Goal: Navigation & Orientation: Find specific page/section

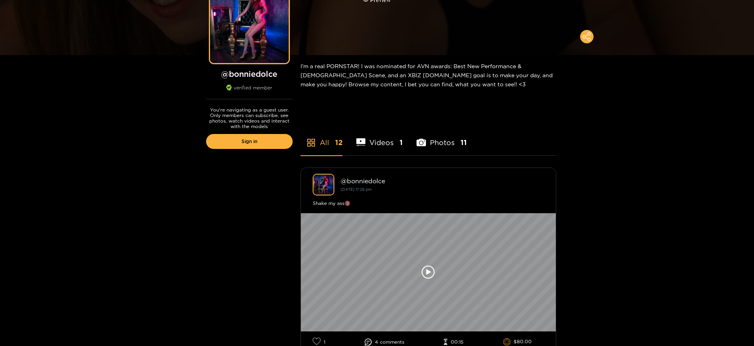
scroll to position [118, 0]
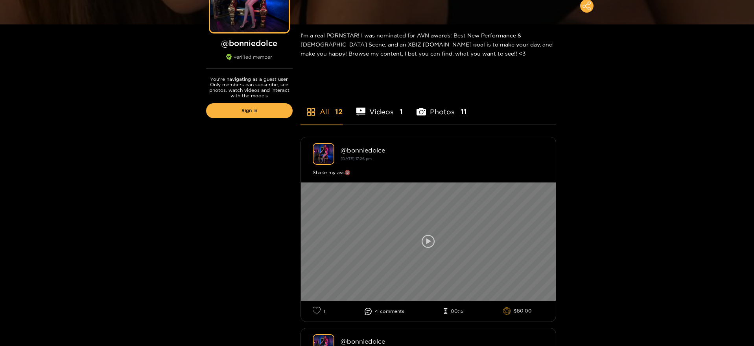
click at [433, 239] on icon at bounding box center [428, 241] width 13 height 13
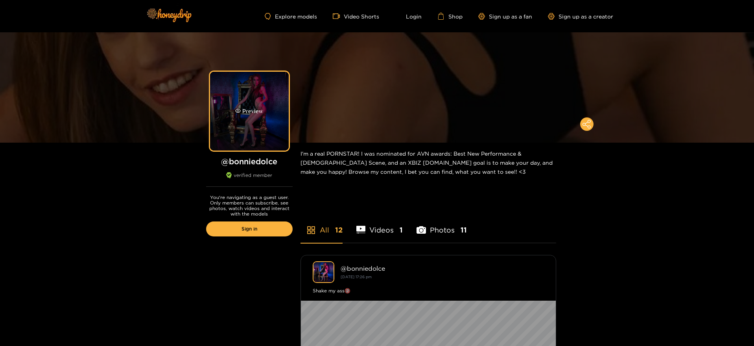
click at [258, 109] on div "Preview" at bounding box center [249, 111] width 28 height 9
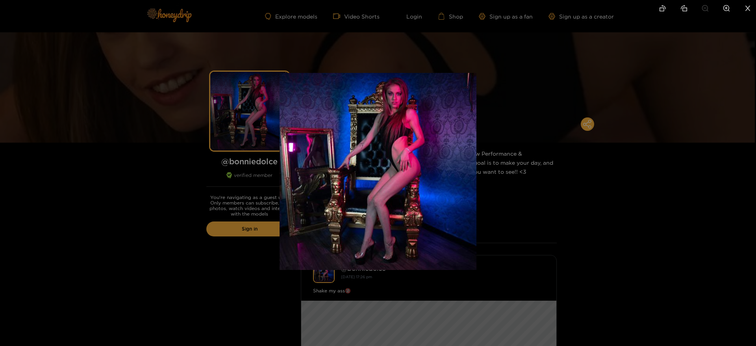
click at [528, 120] on div at bounding box center [378, 173] width 756 height 346
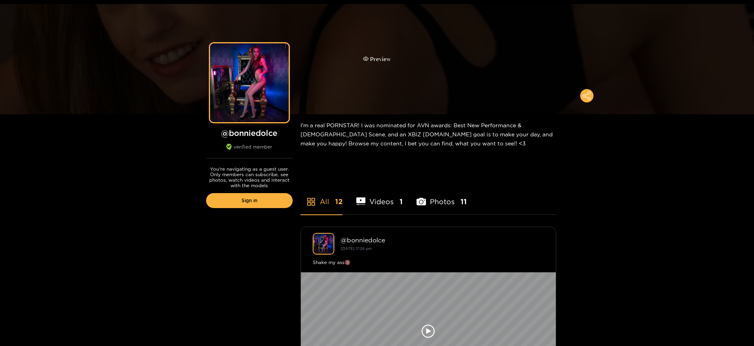
scroll to position [39, 0]
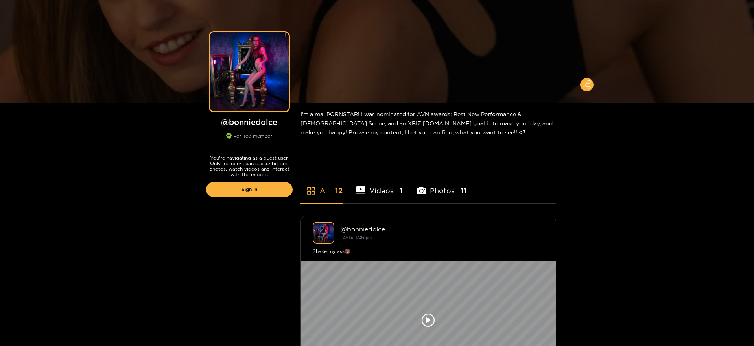
click at [453, 194] on li "Photos 11" at bounding box center [442, 185] width 50 height 35
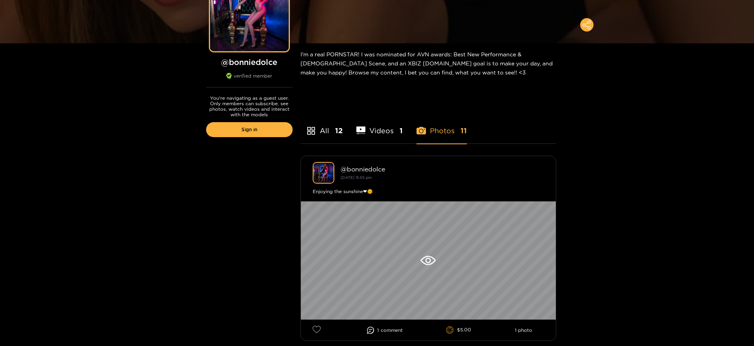
scroll to position [0, 0]
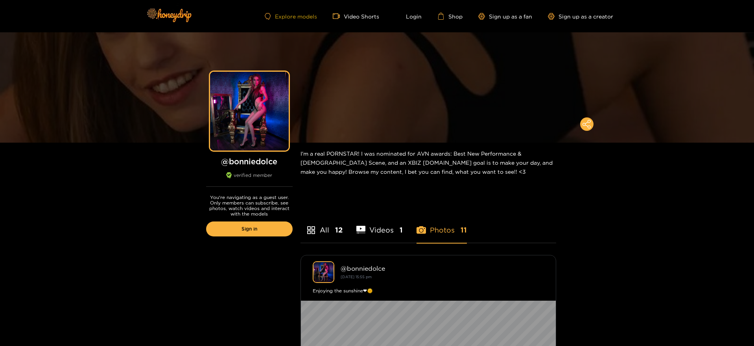
click at [301, 18] on link "Explore models" at bounding box center [291, 16] width 52 height 7
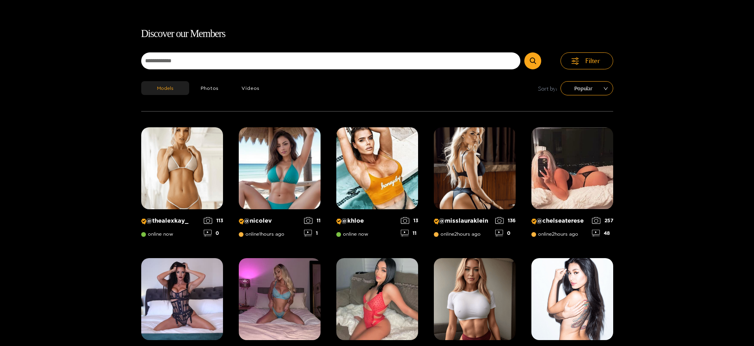
scroll to position [11, 0]
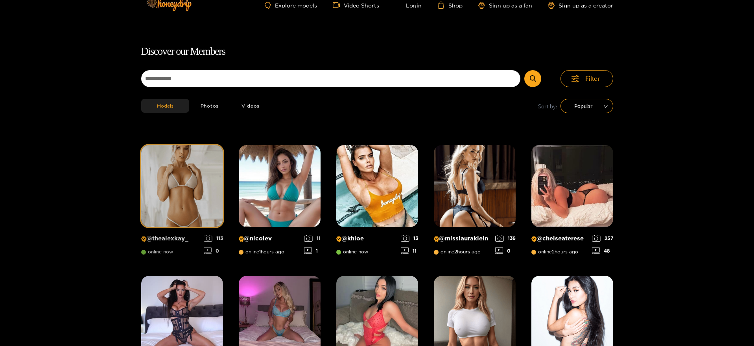
click at [195, 184] on img at bounding box center [182, 186] width 82 height 82
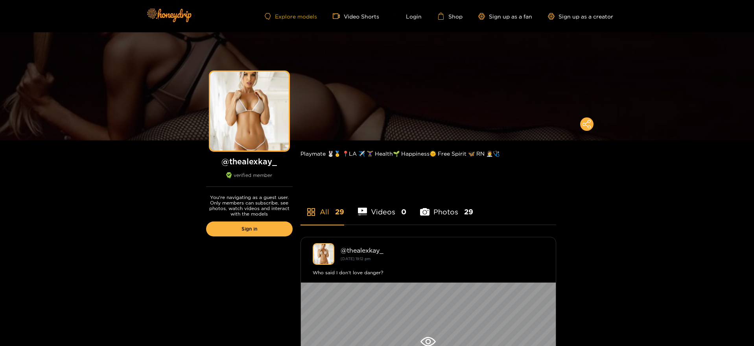
click at [297, 15] on link "Explore models" at bounding box center [291, 16] width 52 height 7
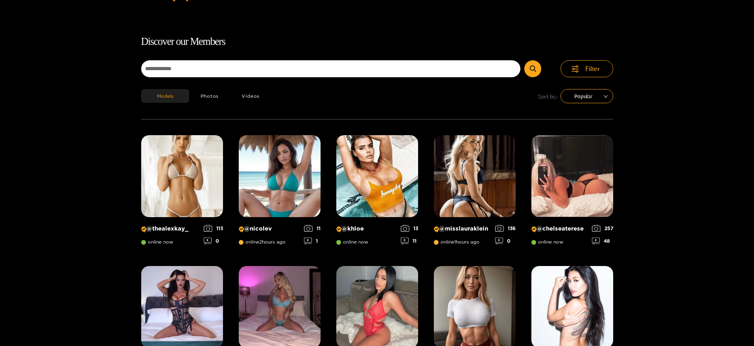
scroll to position [11, 0]
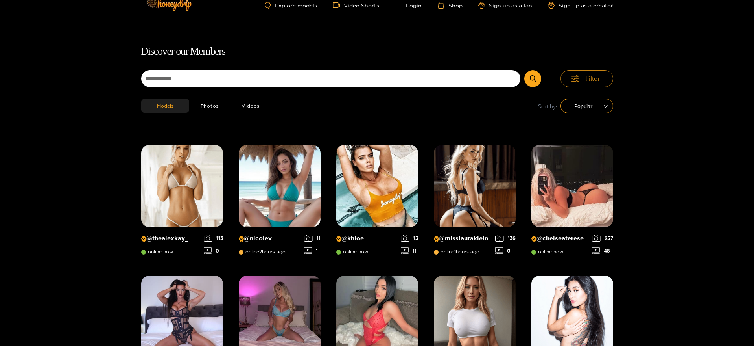
click at [602, 80] on button "Filter" at bounding box center [587, 78] width 53 height 17
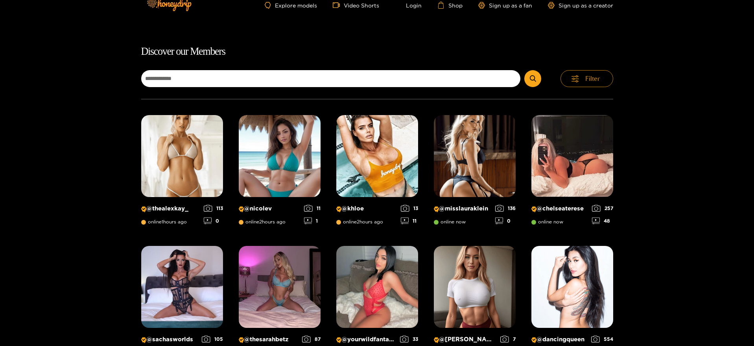
click at [602, 80] on button "Filter" at bounding box center [587, 78] width 53 height 17
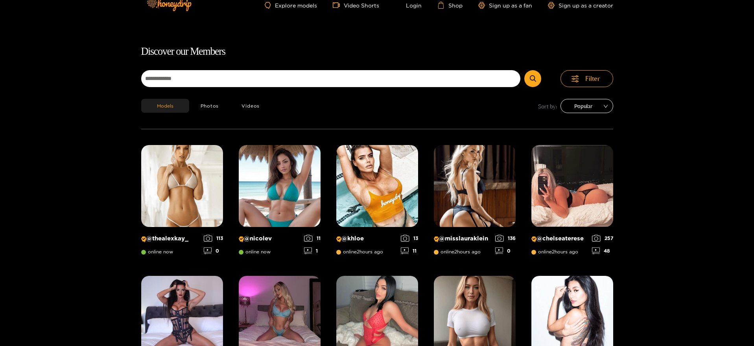
click at [606, 106] on span "Popular" at bounding box center [587, 106] width 41 height 12
click at [548, 98] on div "Filter" at bounding box center [377, 84] width 472 height 29
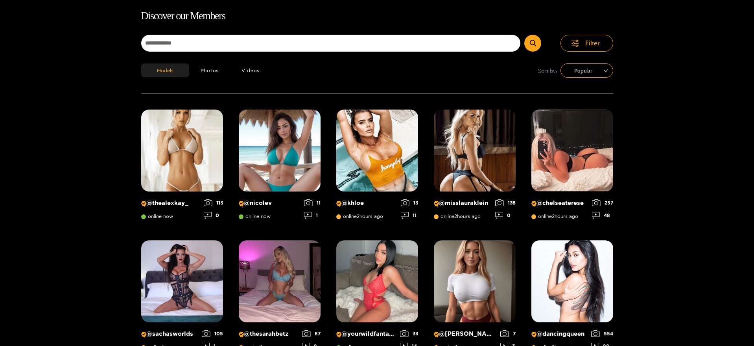
scroll to position [0, 0]
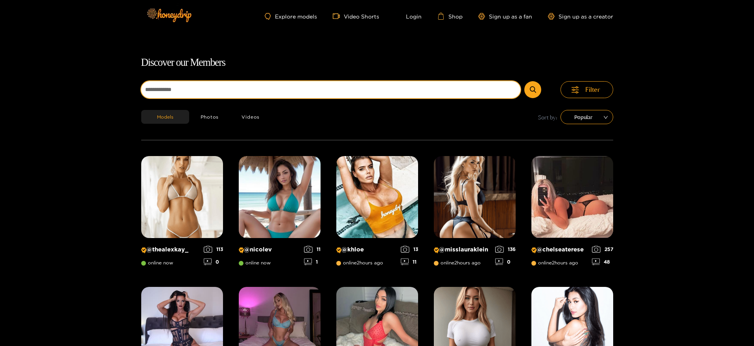
click at [195, 90] on input at bounding box center [331, 89] width 380 height 17
type input "*******"
click at [525, 81] on button "submit" at bounding box center [533, 89] width 17 height 17
